Goal: Task Accomplishment & Management: Use online tool/utility

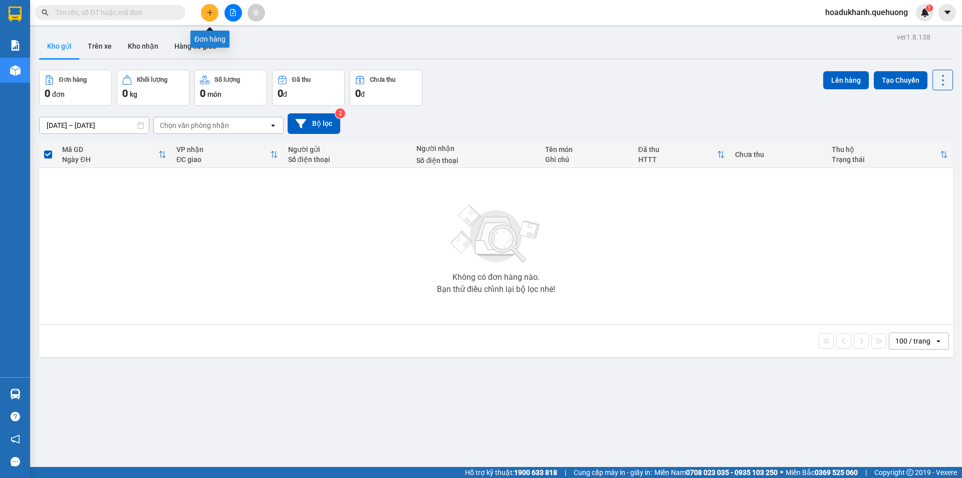
click at [212, 14] on icon "plus" at bounding box center [209, 12] width 7 height 7
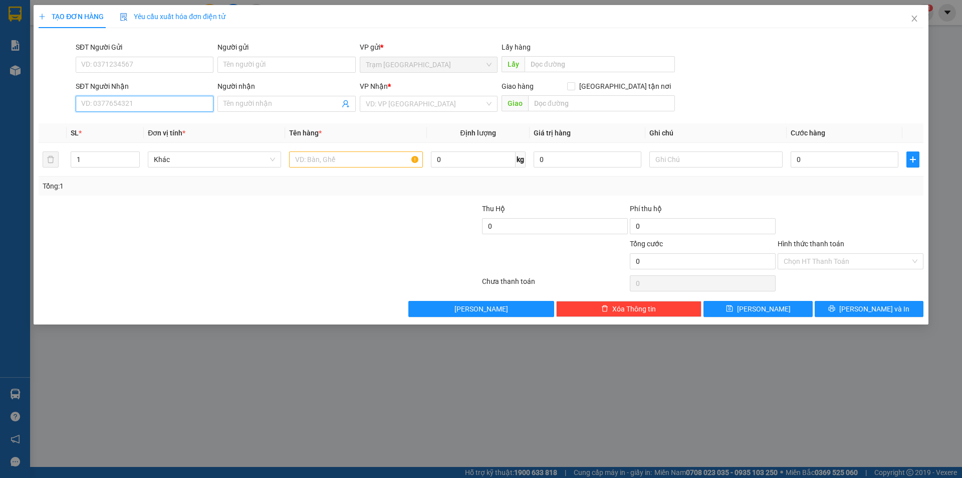
click at [146, 98] on input "SĐT Người Nhận" at bounding box center [145, 104] width 138 height 16
click at [915, 14] on span "Close" at bounding box center [914, 19] width 28 height 28
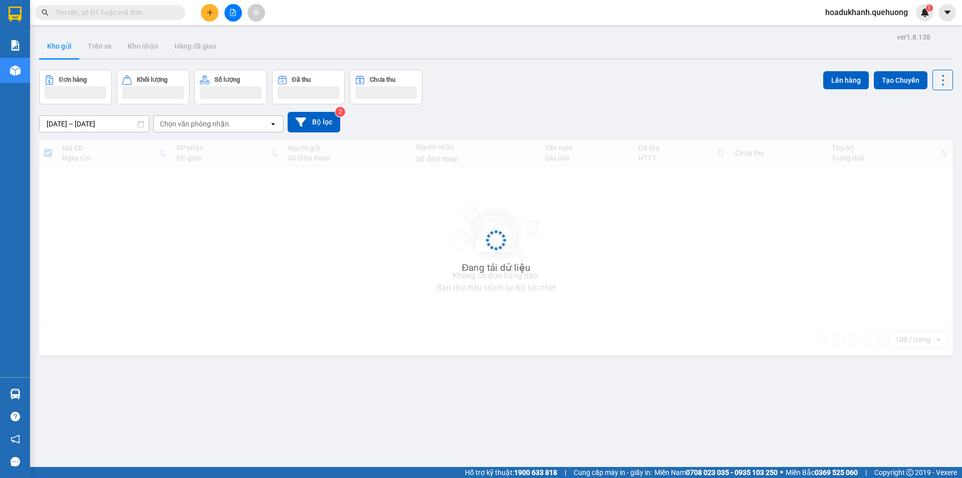
click at [867, 20] on div "hoadukhanh.quehuong 1" at bounding box center [875, 13] width 116 height 18
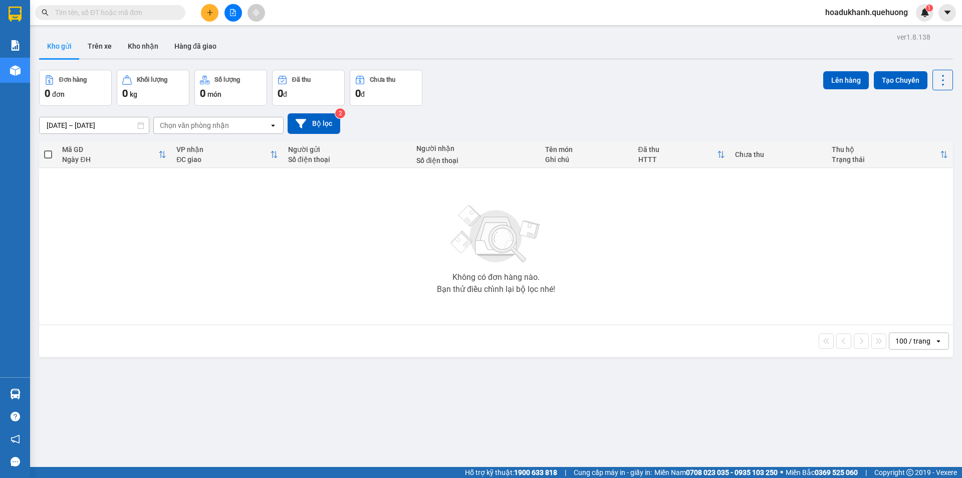
click at [862, 11] on span "hoadukhanh.quehuong" at bounding box center [866, 12] width 99 height 13
click at [853, 27] on span "Đăng xuất" at bounding box center [870, 31] width 79 height 11
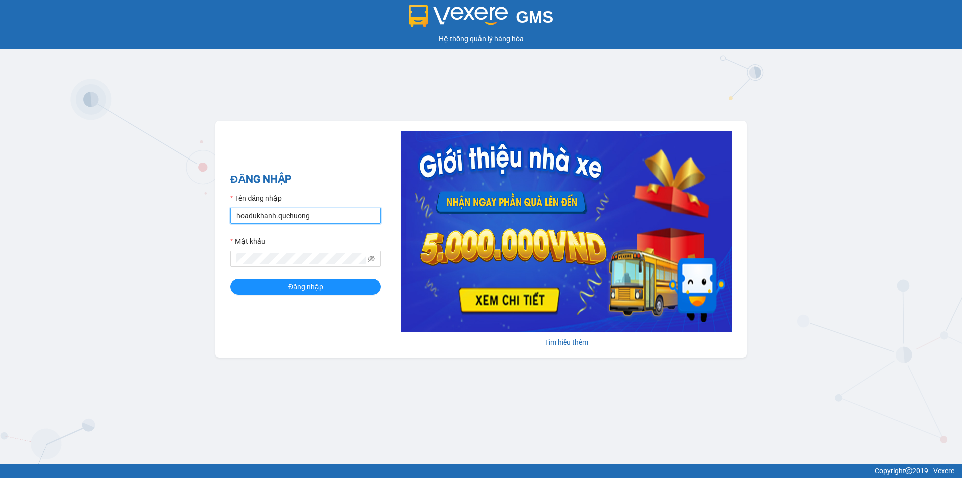
click at [334, 216] on input "hoadukhanh.quehuong" at bounding box center [306, 215] width 150 height 16
type input "hanghoapr.quehuong"
click at [315, 286] on span "Đăng nhập" at bounding box center [305, 286] width 35 height 11
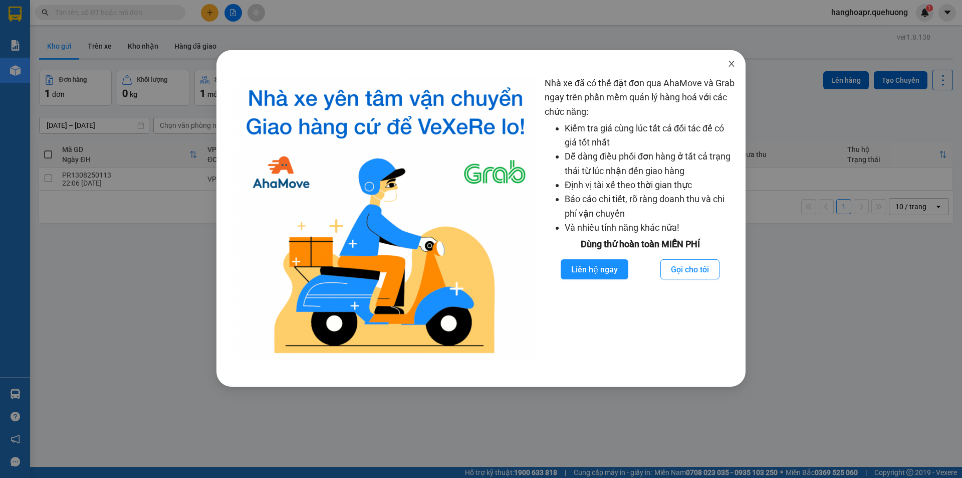
click at [728, 65] on icon "close" at bounding box center [732, 64] width 8 height 8
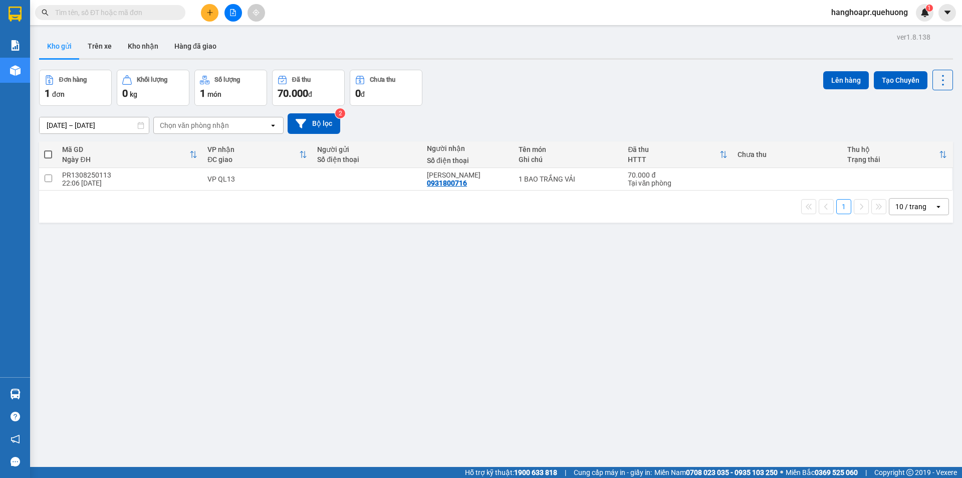
click at [46, 154] on span at bounding box center [48, 154] width 8 height 8
click at [48, 149] on input "checkbox" at bounding box center [48, 149] width 0 height 0
checkbox input "true"
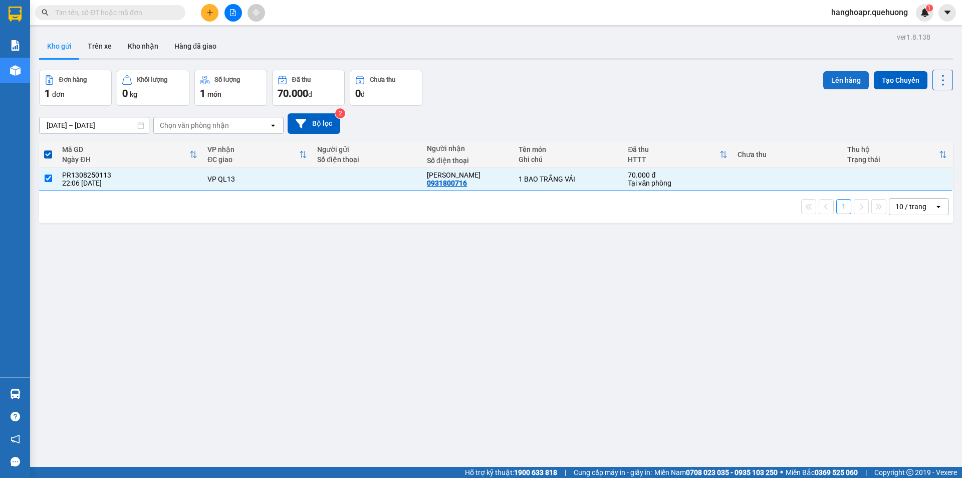
click at [835, 82] on button "Lên hàng" at bounding box center [846, 80] width 46 height 18
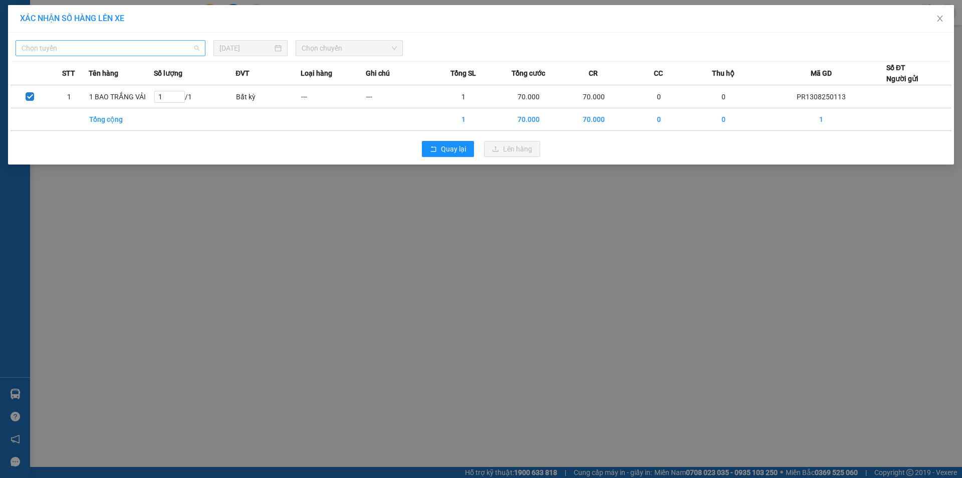
click at [202, 51] on div "Chọn tuyến" at bounding box center [111, 48] width 190 height 16
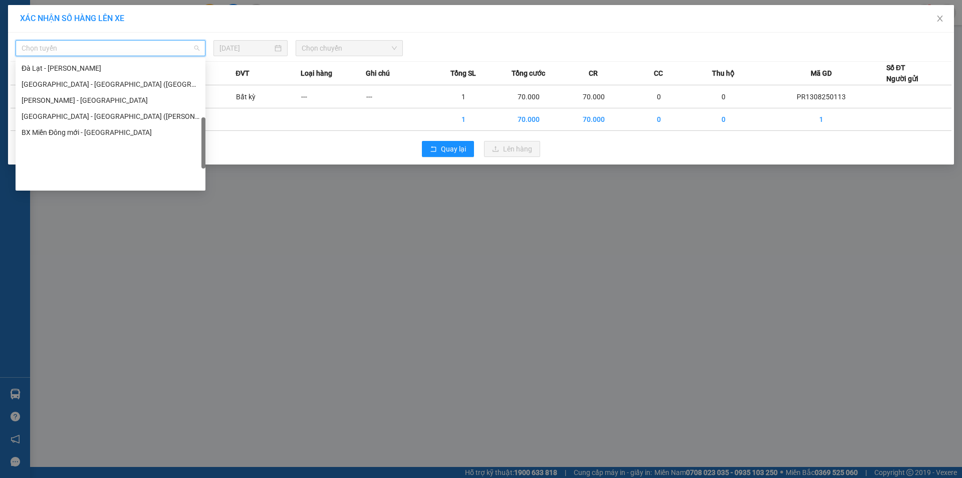
scroll to position [273, 0]
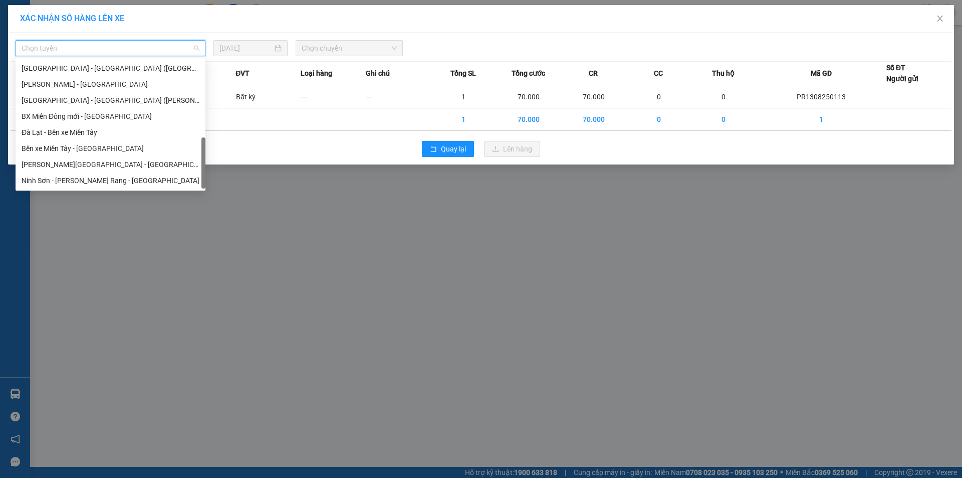
drag, startPoint x: 204, startPoint y: 86, endPoint x: 204, endPoint y: 177, distance: 90.7
click at [204, 177] on div at bounding box center [203, 162] width 4 height 51
click at [144, 182] on div "Ninh Sơn - Phan Rang - Miền Tây" at bounding box center [111, 180] width 178 height 11
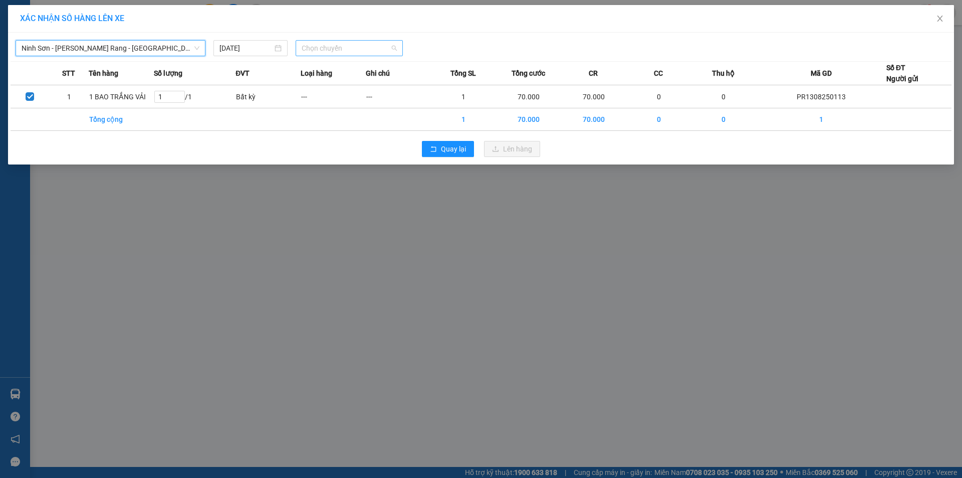
click at [398, 50] on div "Chọn chuyến" at bounding box center [349, 48] width 107 height 16
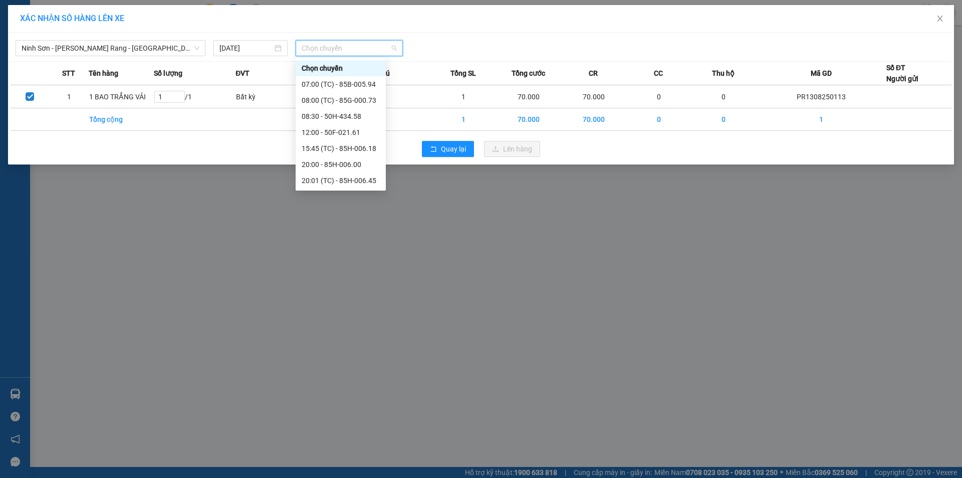
scroll to position [96, 0]
click at [360, 145] on div "22:00 (TC) - 85H-177.71" at bounding box center [341, 148] width 78 height 11
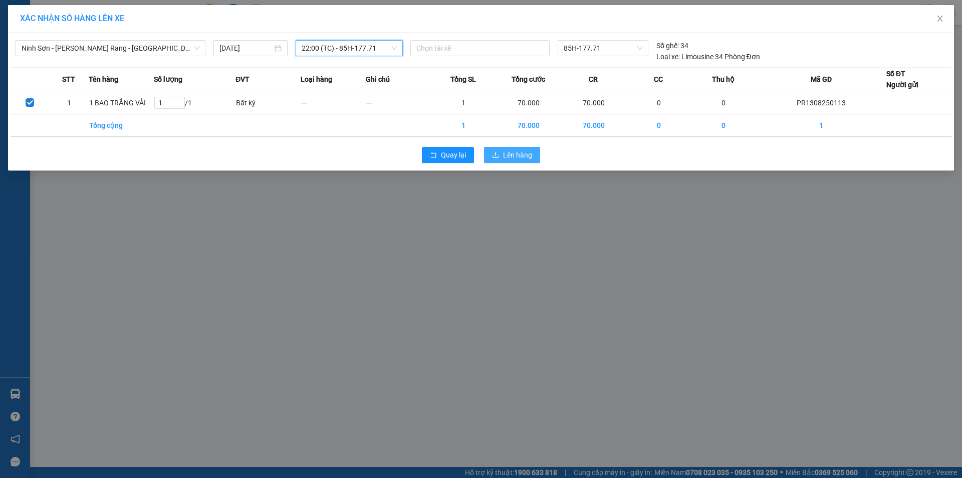
click at [516, 156] on span "Lên hàng" at bounding box center [517, 154] width 29 height 11
